Goal: Transaction & Acquisition: Purchase product/service

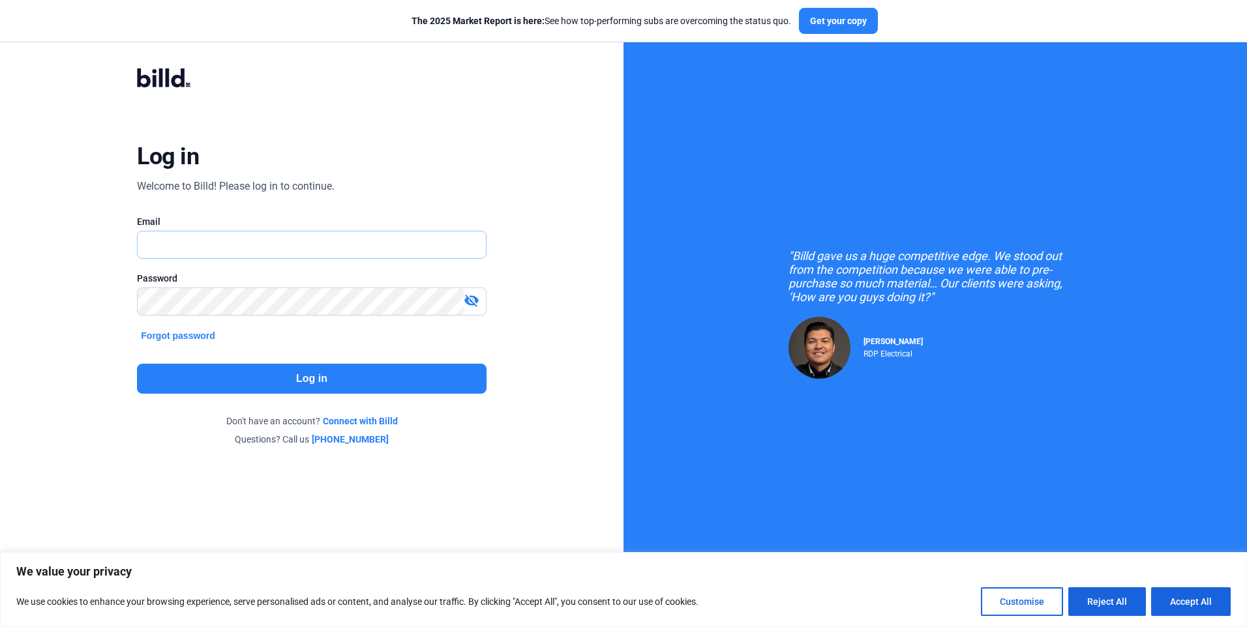
type input "[EMAIL_ADDRESS][DOMAIN_NAME]"
click at [344, 376] on button "Log in" at bounding box center [311, 379] width 349 height 30
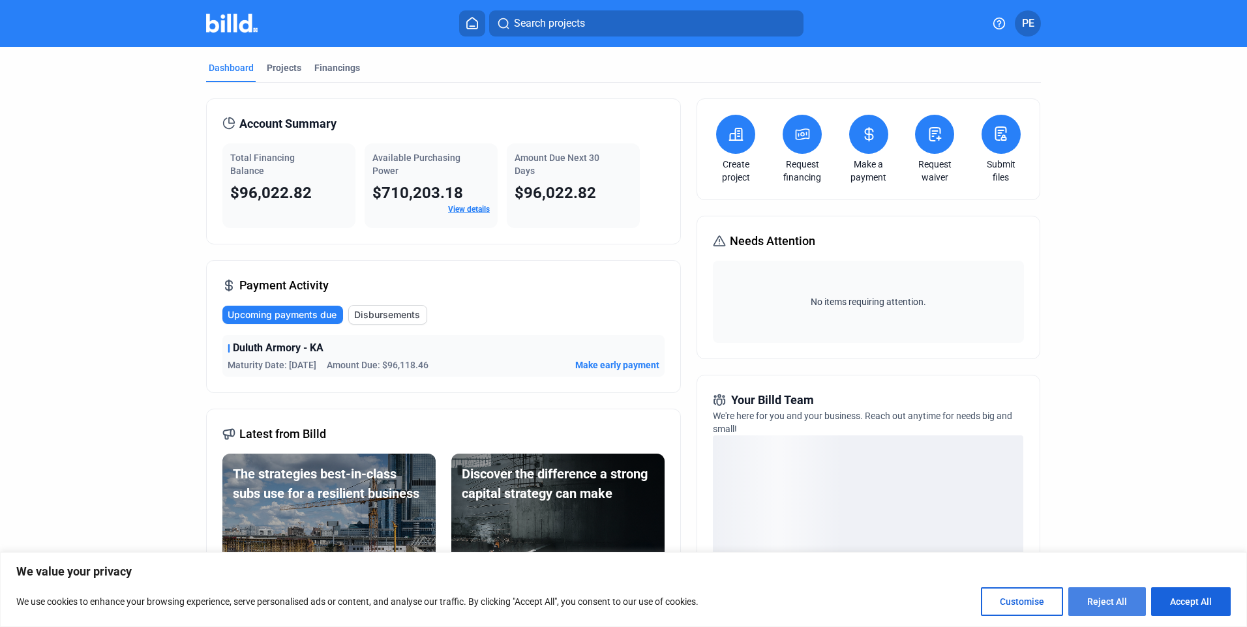
click at [1106, 596] on button "Reject All" at bounding box center [1107, 602] width 78 height 29
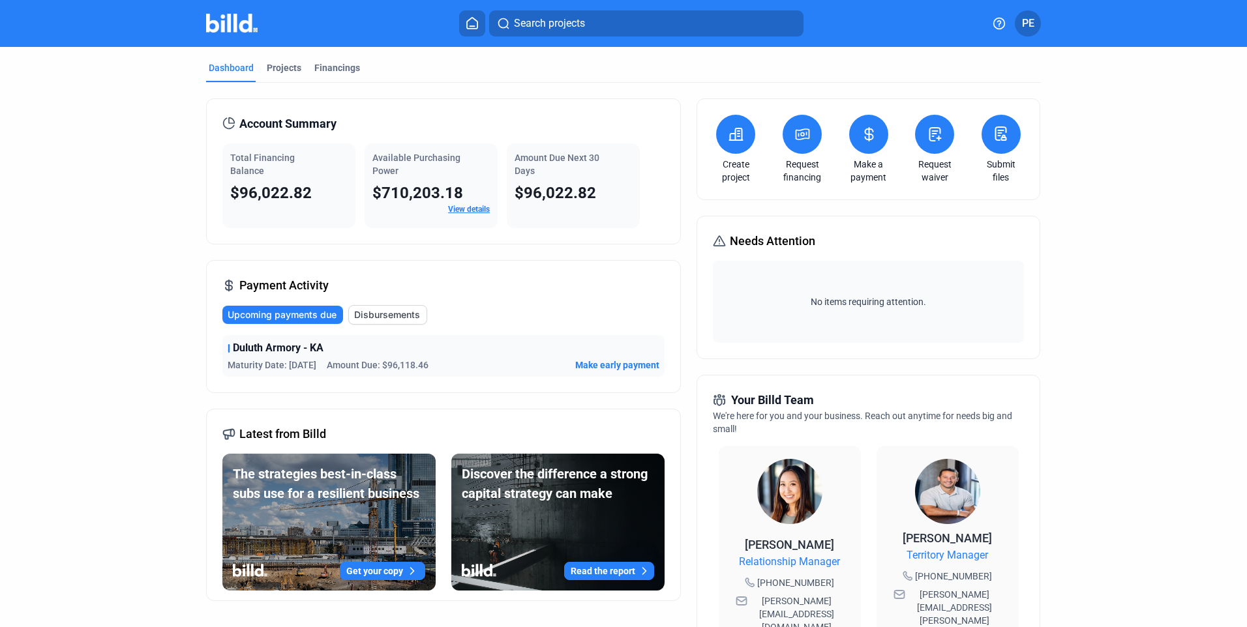
click at [598, 365] on span "Make early payment" at bounding box center [617, 365] width 84 height 13
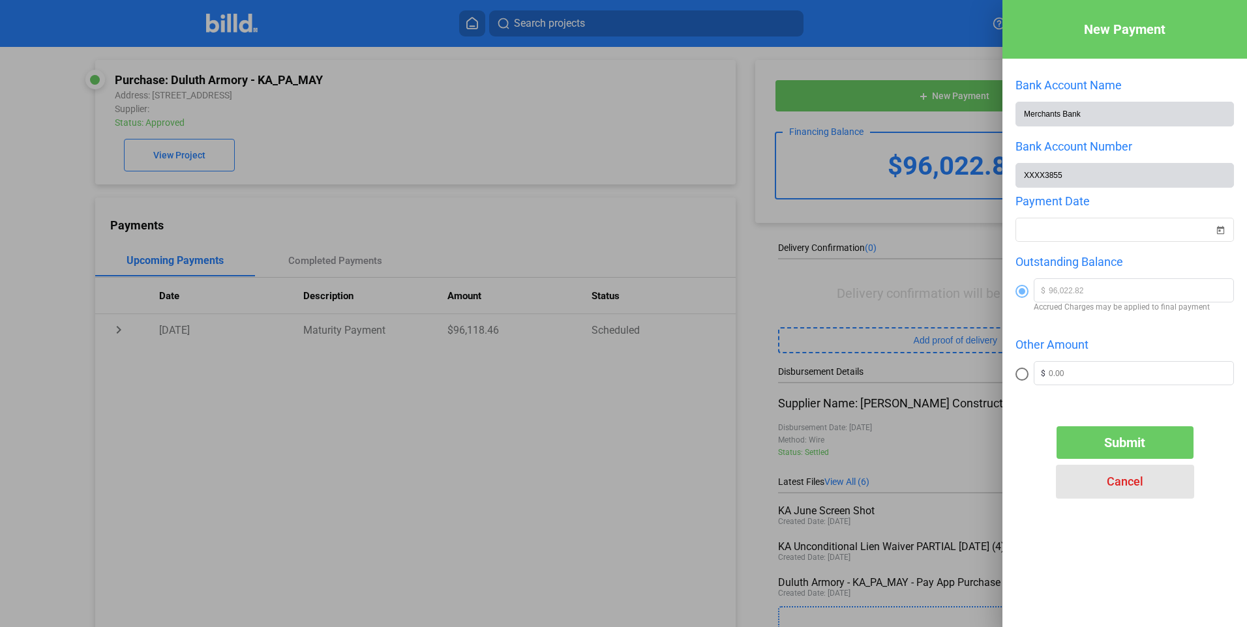
click at [1126, 483] on span "Cancel" at bounding box center [1125, 482] width 37 height 14
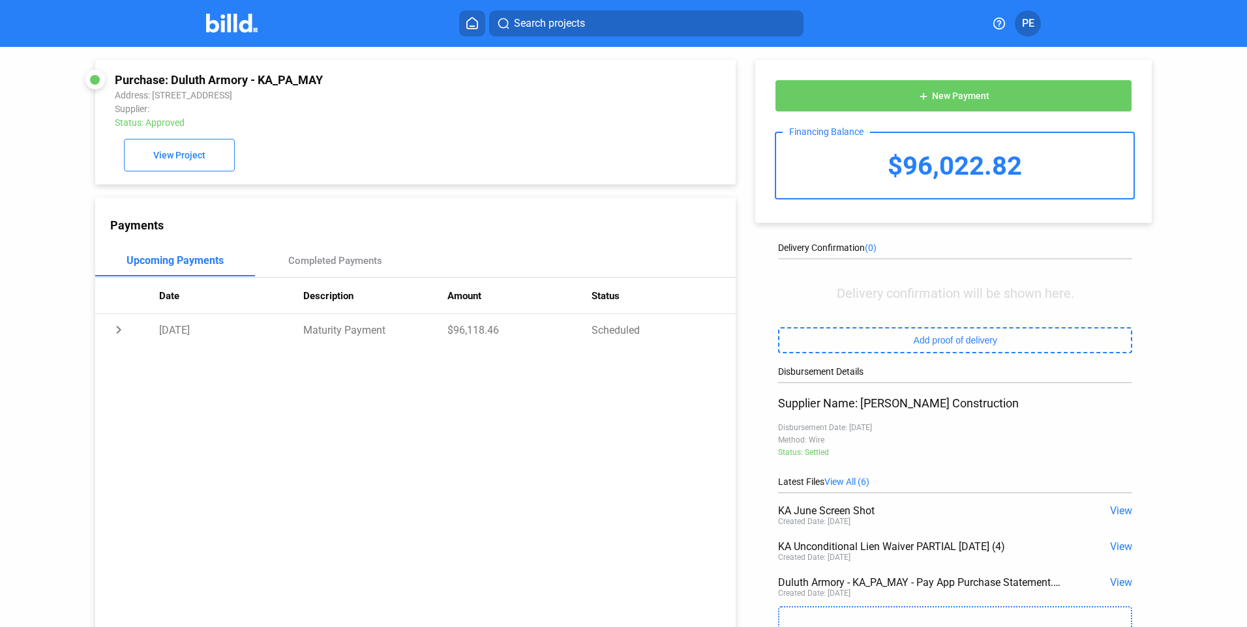
click at [472, 29] on icon at bounding box center [472, 23] width 10 height 11
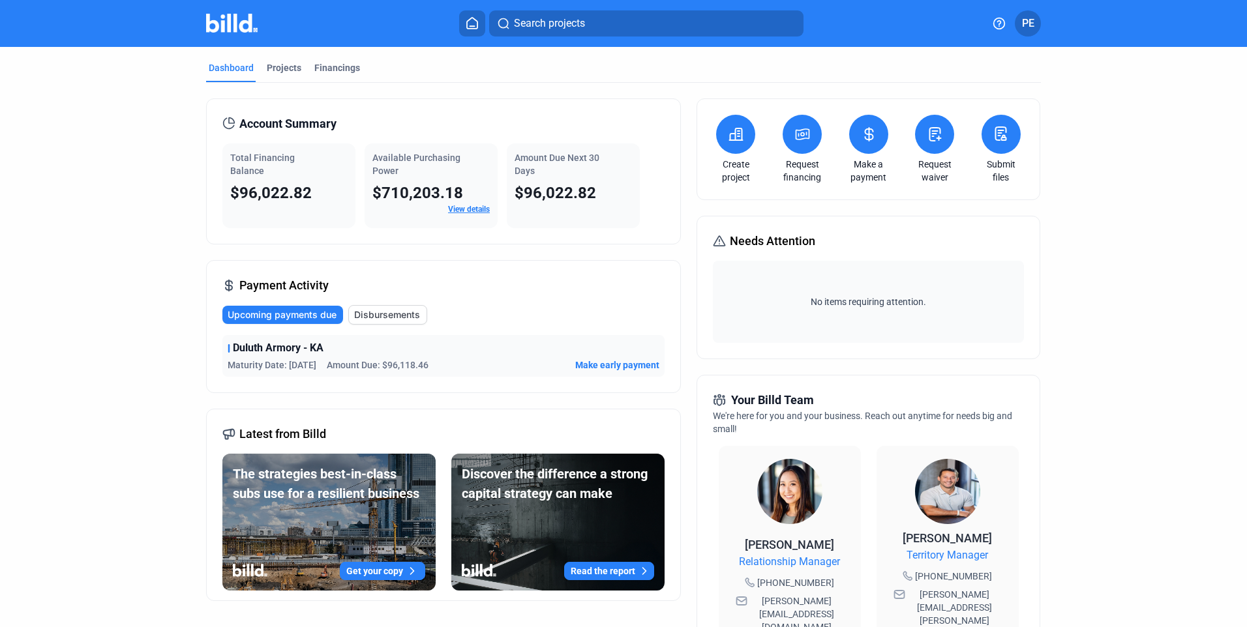
click at [1034, 28] on button "PE" at bounding box center [1028, 23] width 26 height 26
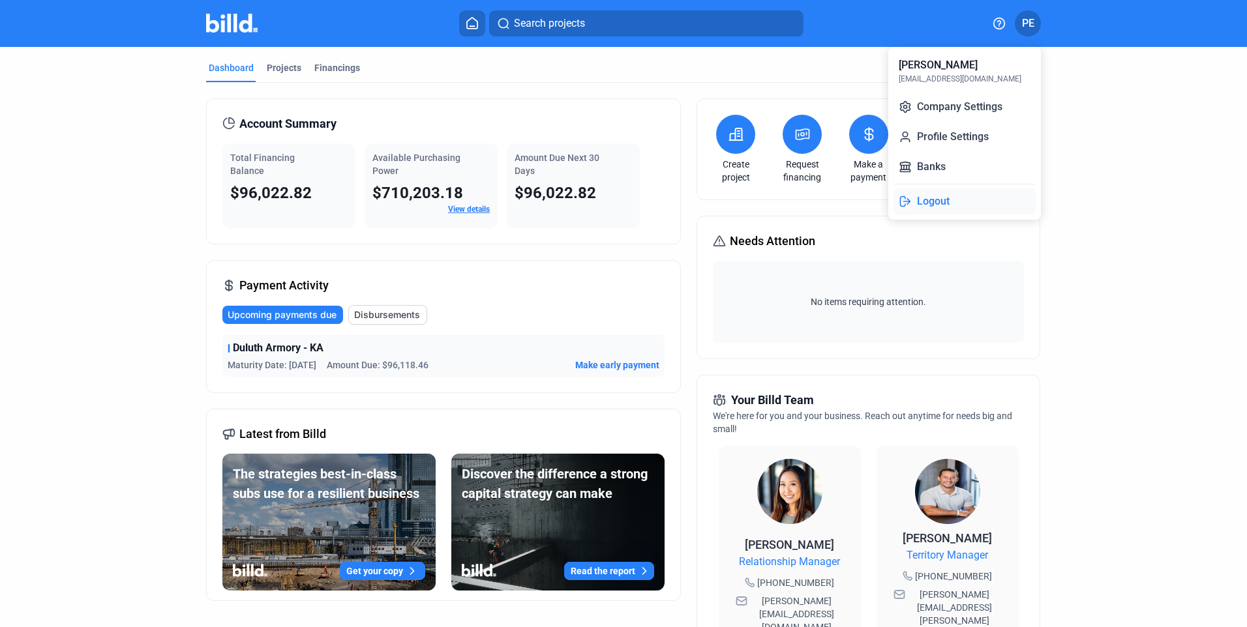
click at [925, 201] on button "Logout" at bounding box center [965, 201] width 142 height 26
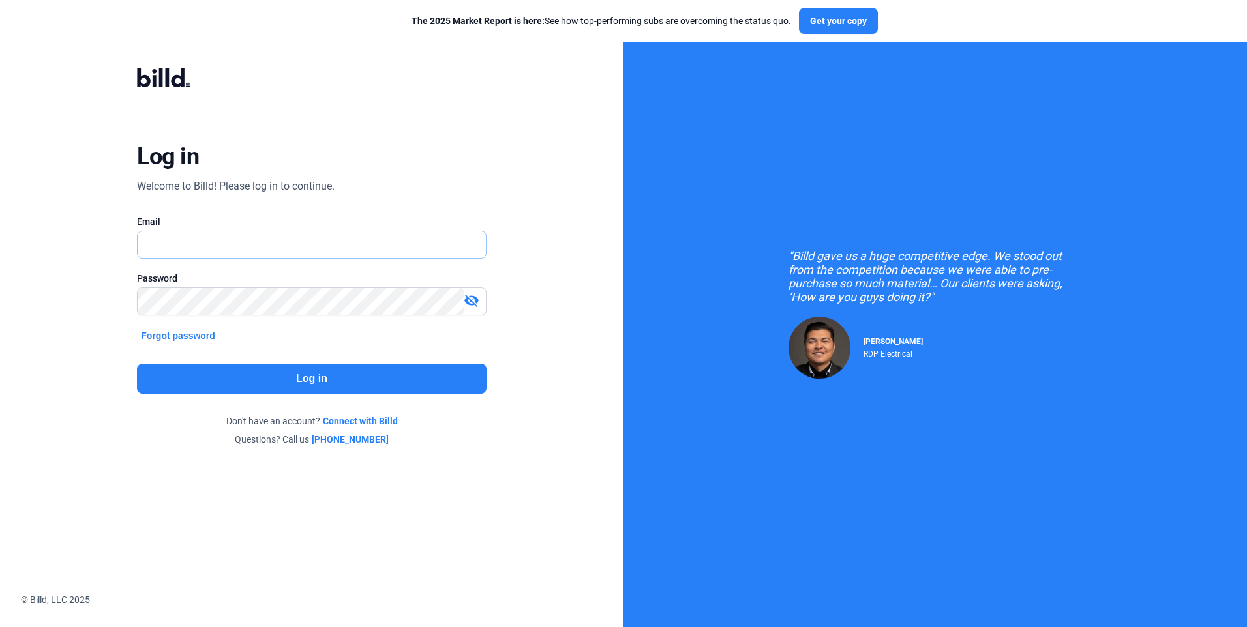
type input "[EMAIL_ADDRESS][DOMAIN_NAME]"
